Goal: Task Accomplishment & Management: Manage account settings

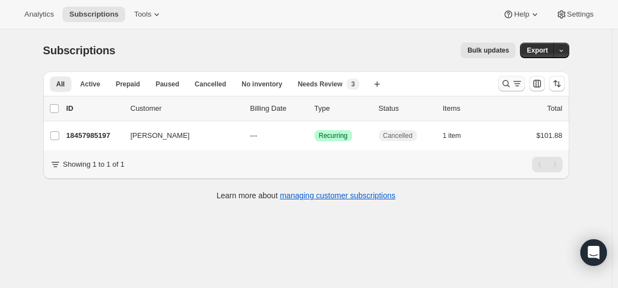
click at [505, 86] on icon "Search and filter results" at bounding box center [506, 83] width 11 height 11
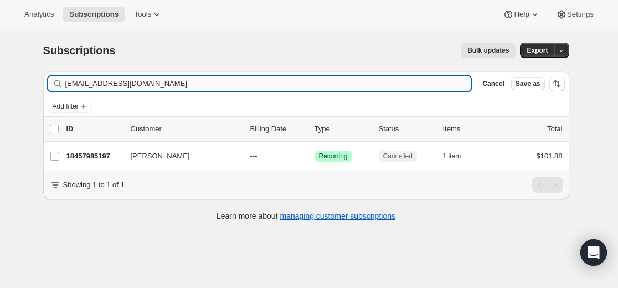
click at [333, 79] on input "[EMAIL_ADDRESS][DOMAIN_NAME]" at bounding box center [268, 84] width 407 height 16
click at [395, 90] on input "[EMAIL_ADDRESS][DOMAIN_NAME]" at bounding box center [258, 84] width 387 height 16
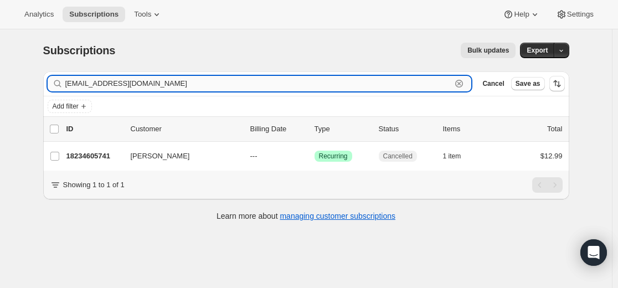
click at [394, 90] on input "[EMAIL_ADDRESS][DOMAIN_NAME]" at bounding box center [258, 84] width 387 height 16
paste input "[EMAIL_ADDRESS]"
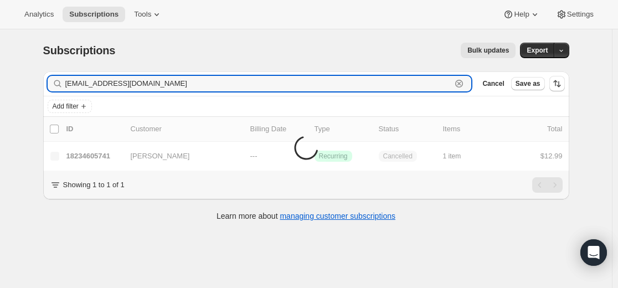
type input "[EMAIL_ADDRESS][DOMAIN_NAME]"
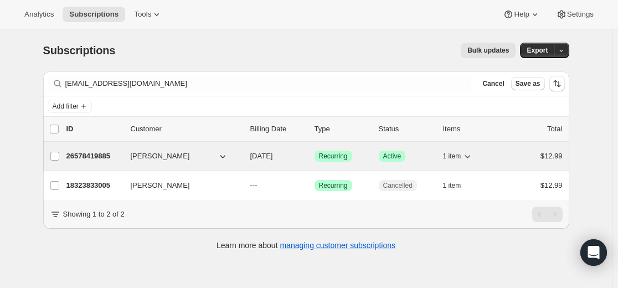
click at [100, 154] on p "26578419885" at bounding box center [94, 156] width 55 height 11
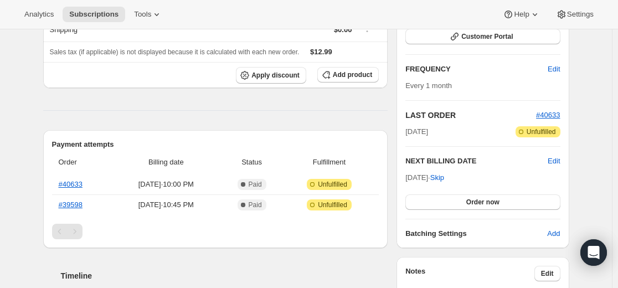
scroll to position [163, 0]
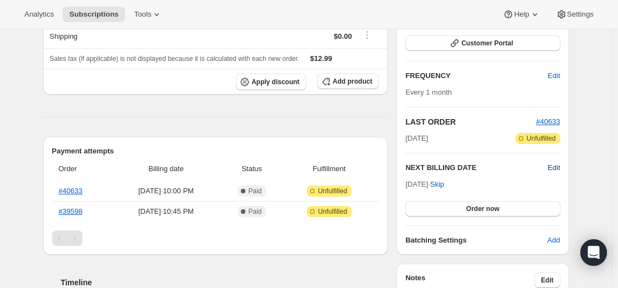
click at [557, 167] on span "Edit" at bounding box center [554, 167] width 12 height 11
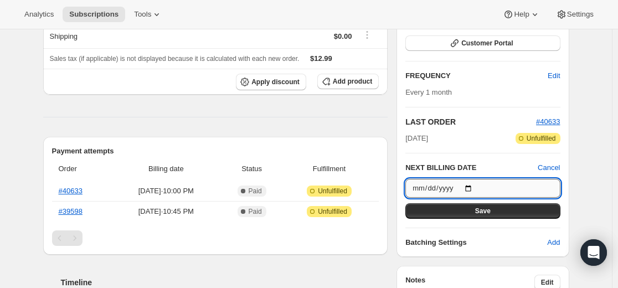
click at [476, 187] on input "[DATE]" at bounding box center [483, 188] width 155 height 19
type input "[DATE]"
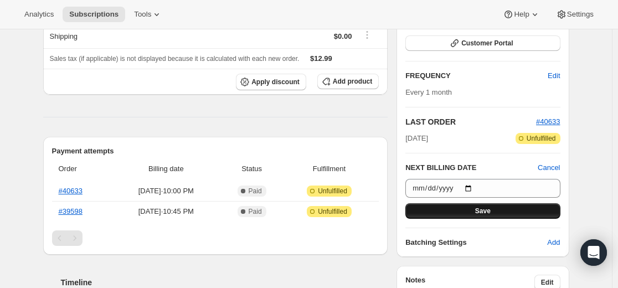
click at [491, 210] on span "Save" at bounding box center [483, 211] width 16 height 9
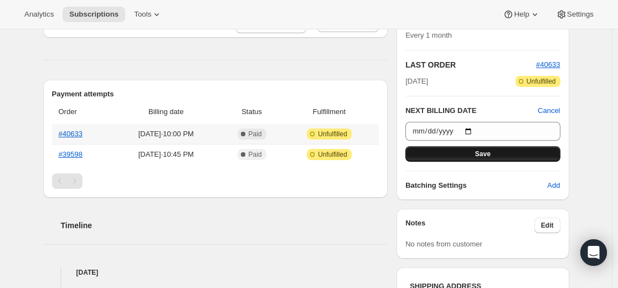
scroll to position [269, 0]
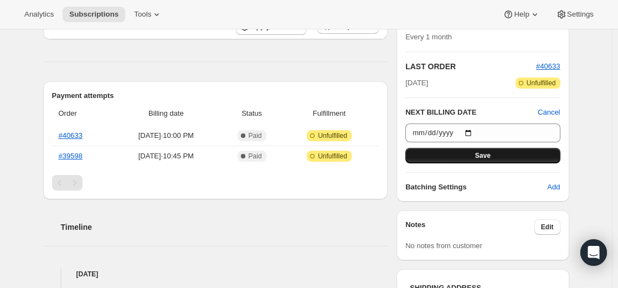
click at [526, 158] on button "Save" at bounding box center [483, 156] width 155 height 16
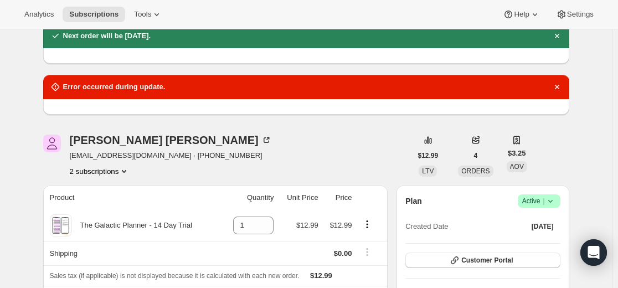
scroll to position [0, 0]
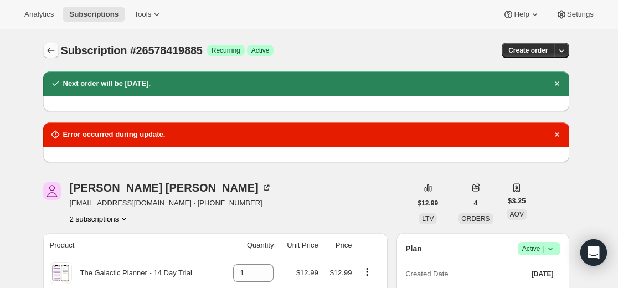
click at [54, 52] on icon "Subscriptions" at bounding box center [50, 50] width 11 height 11
